Goal: Task Accomplishment & Management: Manage account settings

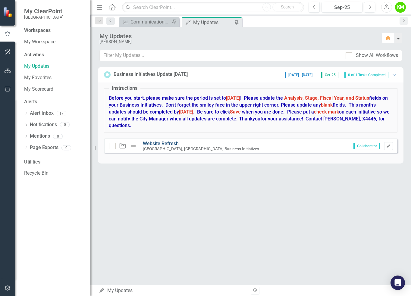
click at [159, 142] on link "Website Refresh" at bounding box center [161, 144] width 36 height 6
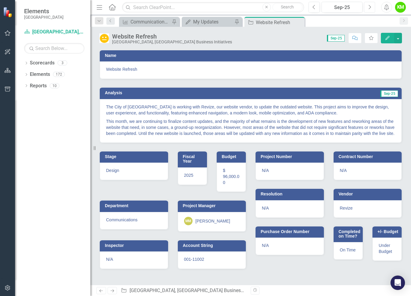
click at [371, 9] on icon "Next" at bounding box center [369, 7] width 3 height 5
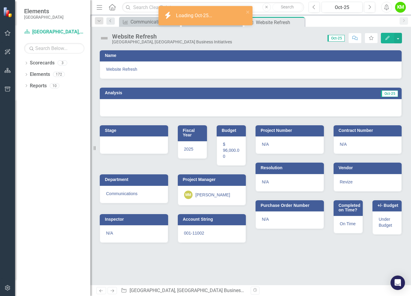
click at [126, 105] on div at bounding box center [251, 107] width 302 height 17
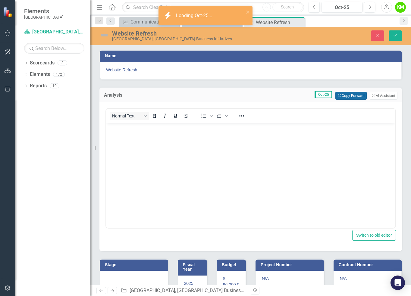
click at [350, 95] on button "Copy Forward Copy Forward" at bounding box center [350, 96] width 31 height 8
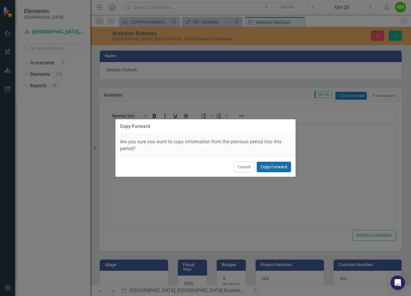
click at [278, 165] on button "Copy Forward" at bounding box center [274, 167] width 34 height 11
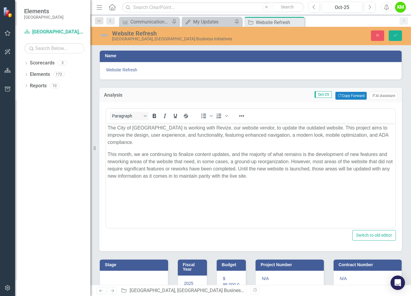
click at [258, 176] on p "This month, we are continuing to finalize content updates, and the majority of …" at bounding box center [251, 165] width 286 height 29
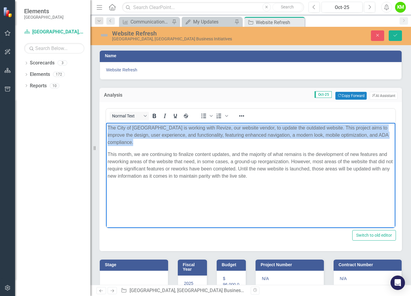
copy p "The City of [GEOGRAPHIC_DATA] is working with Revize, our website vendor, to up…"
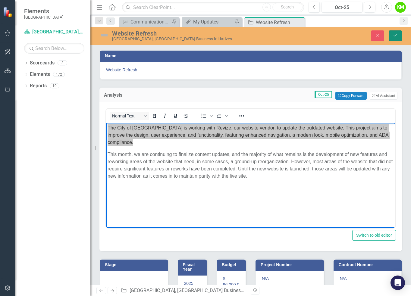
click at [399, 36] on button "Save" at bounding box center [395, 35] width 13 height 11
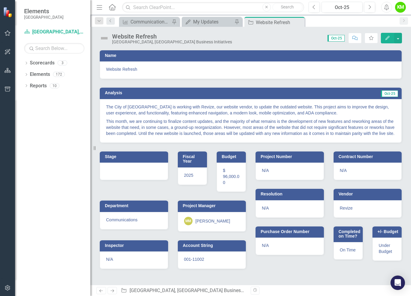
click at [121, 165] on div at bounding box center [134, 171] width 68 height 17
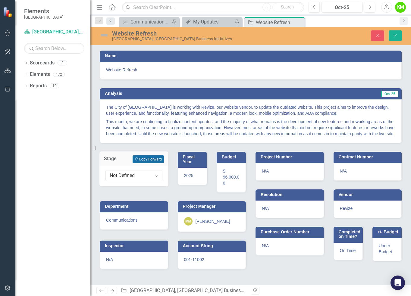
click at [149, 160] on button "Copy Forward Copy Forward" at bounding box center [148, 159] width 31 height 8
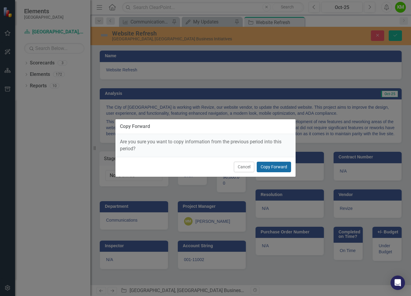
click at [279, 167] on button "Copy Forward" at bounding box center [274, 167] width 34 height 11
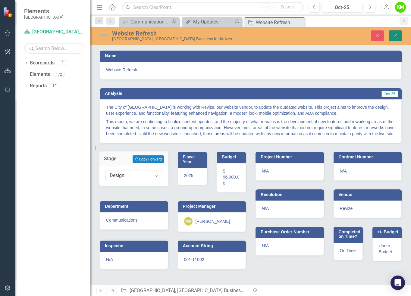
click at [394, 33] on icon "Save" at bounding box center [395, 35] width 5 height 4
